Goal: Find specific page/section: Find specific page/section

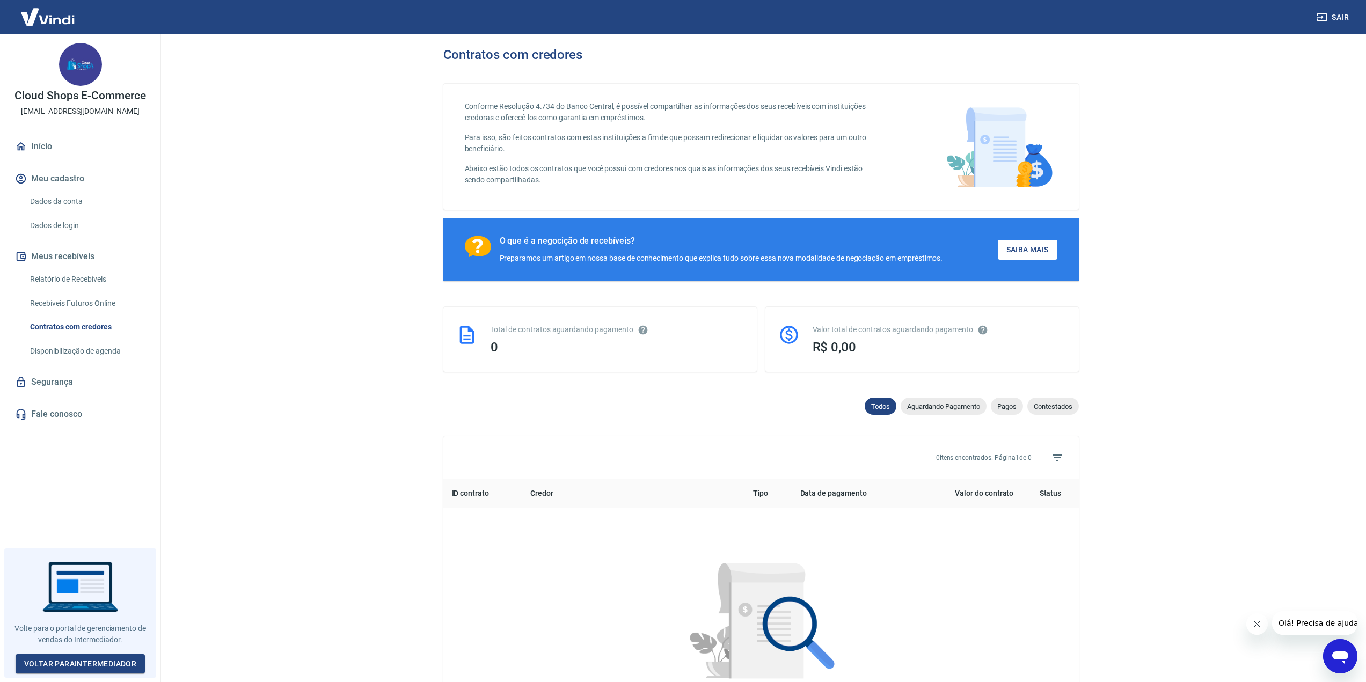
drag, startPoint x: 0, startPoint y: 0, endPoint x: 313, endPoint y: 159, distance: 351.6
click at [313, 159] on main "Contratos com credores Conforme Resolução 4.734 do Banco Central, é possível co…" at bounding box center [761, 358] width 1210 height 648
